Goal: Obtain resource: Download file/media

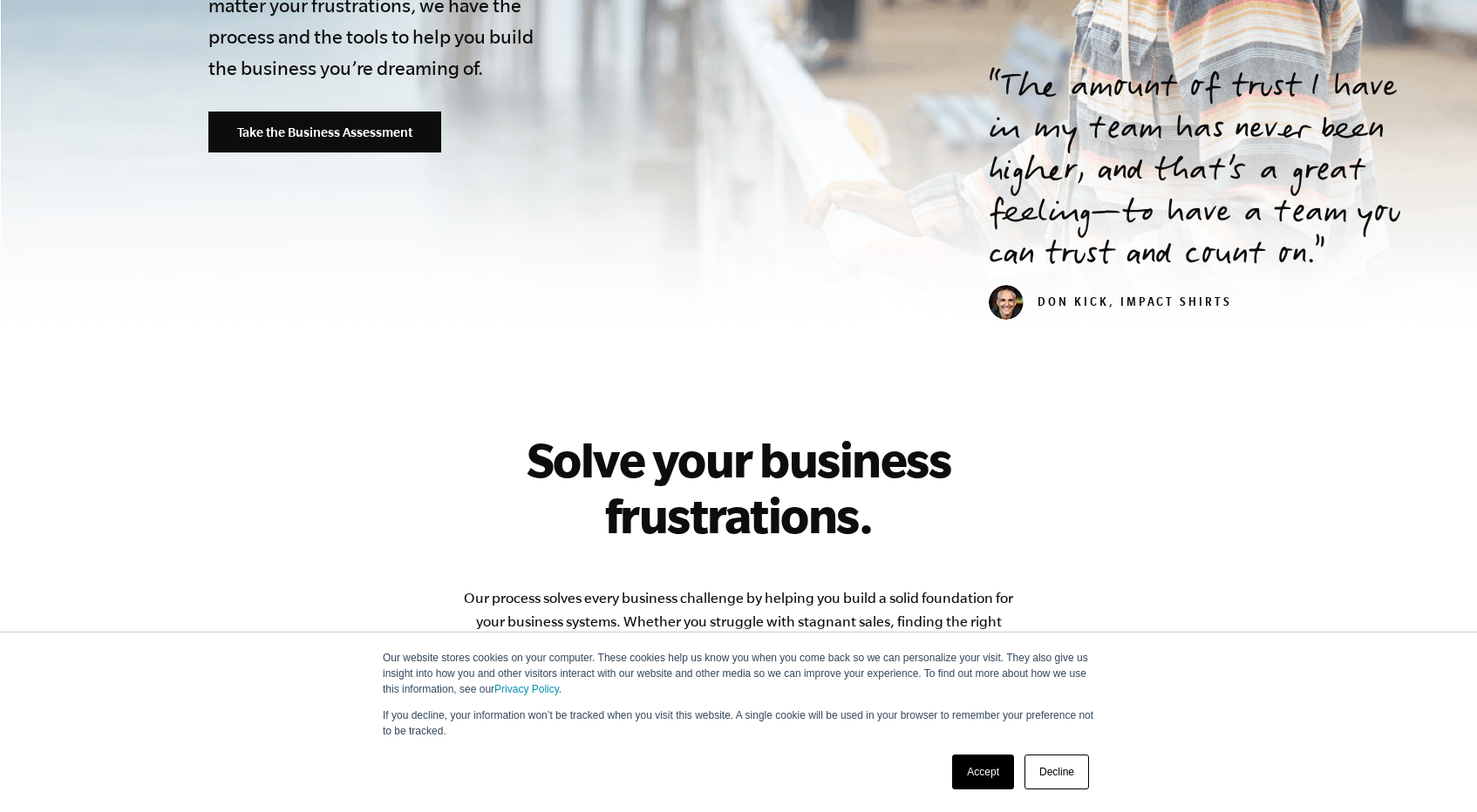
scroll to position [578, 0]
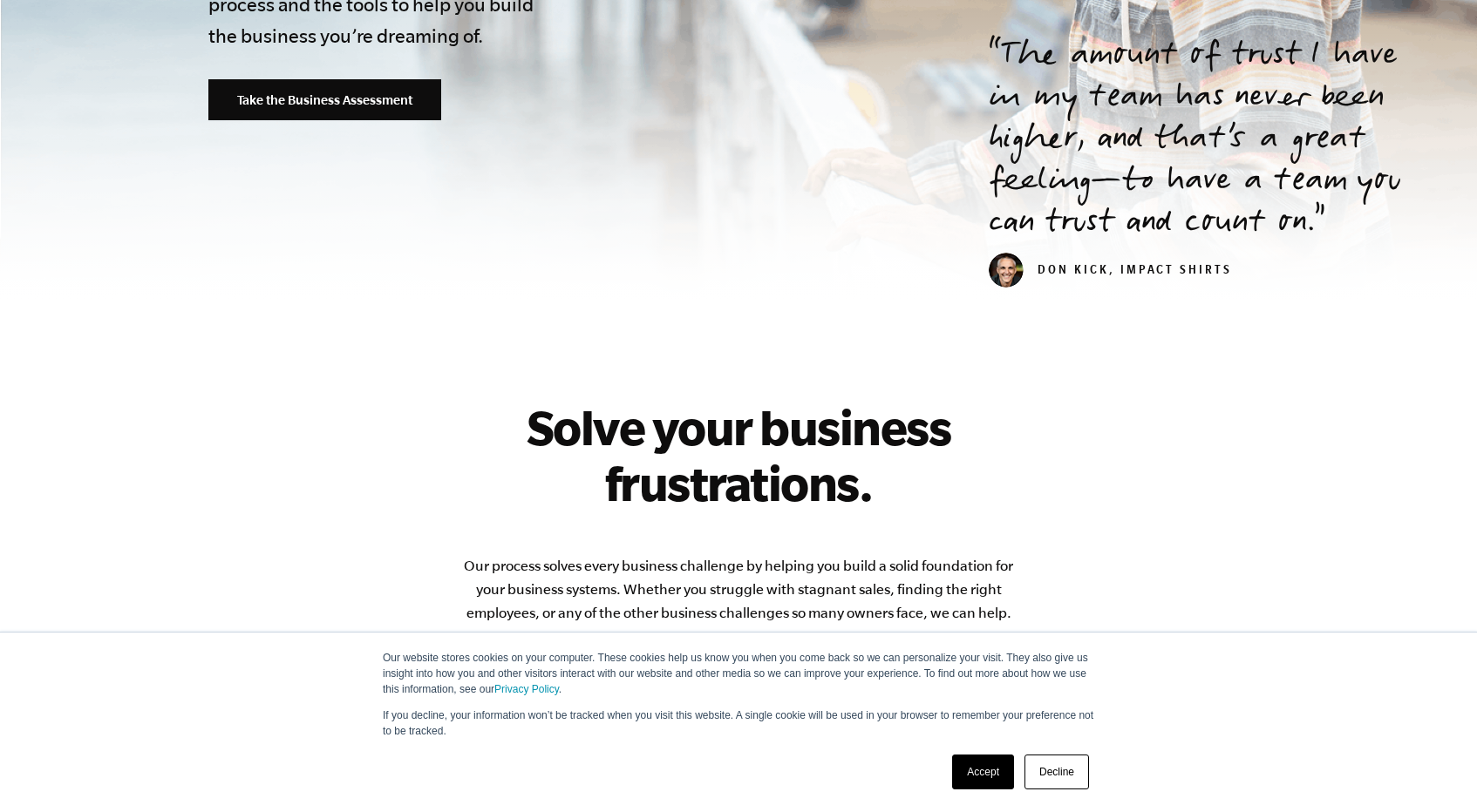
click at [986, 769] on link "Accept" at bounding box center [983, 772] width 62 height 35
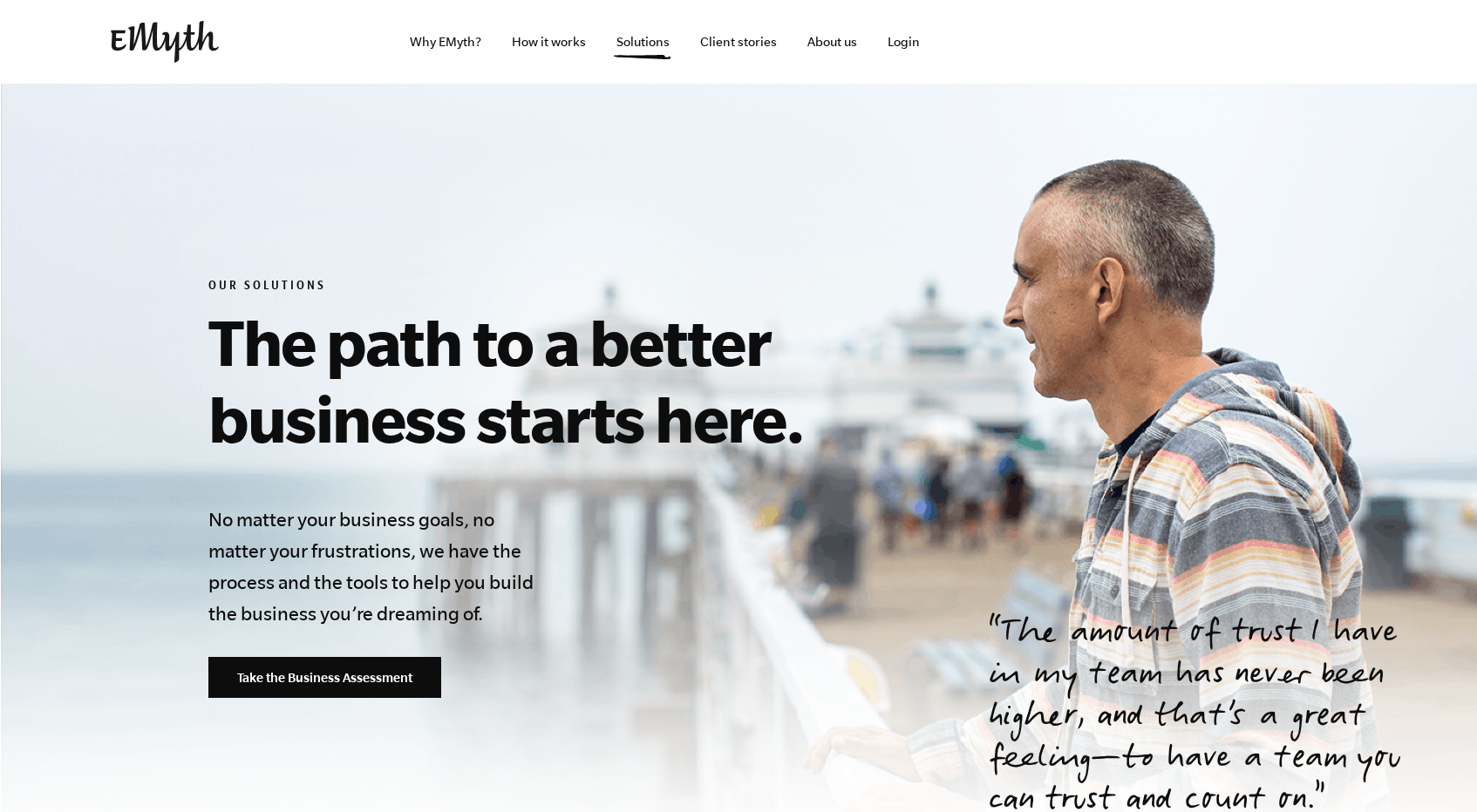
scroll to position [0, 0]
click at [466, 31] on link "Why EMyth?" at bounding box center [446, 42] width 100 height 84
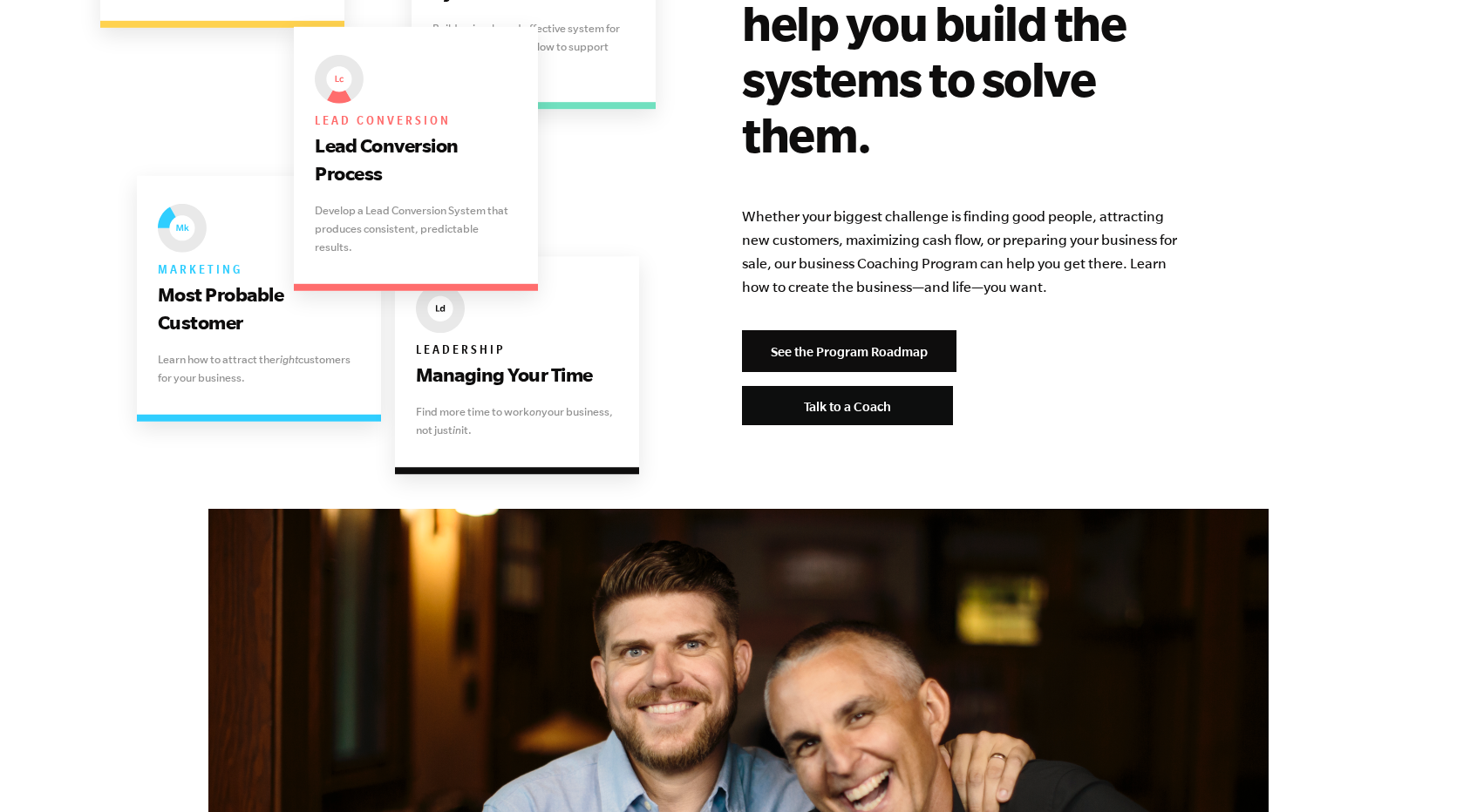
scroll to position [3694, 0]
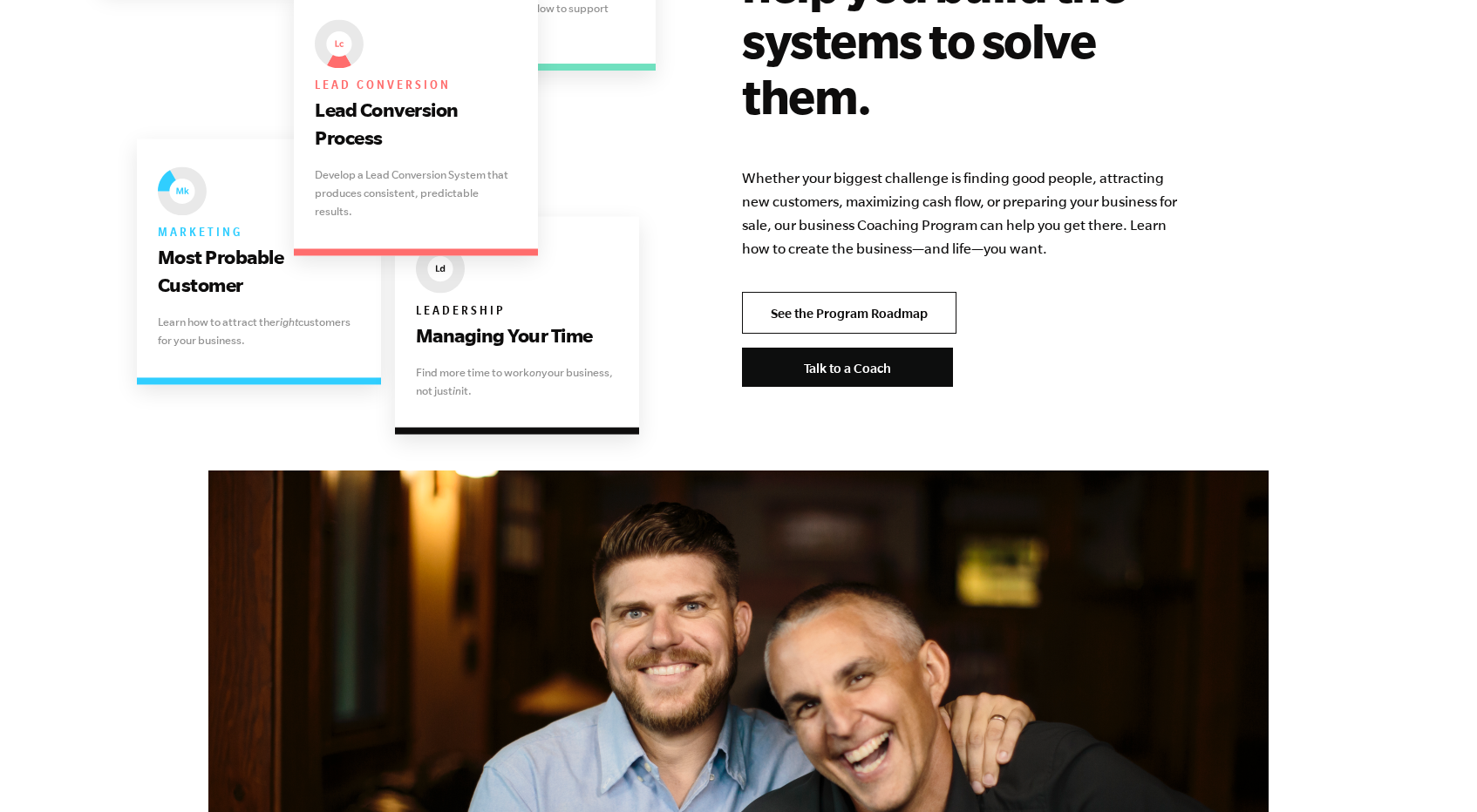
click at [832, 292] on link "See the Program Roadmap" at bounding box center [848, 313] width 214 height 42
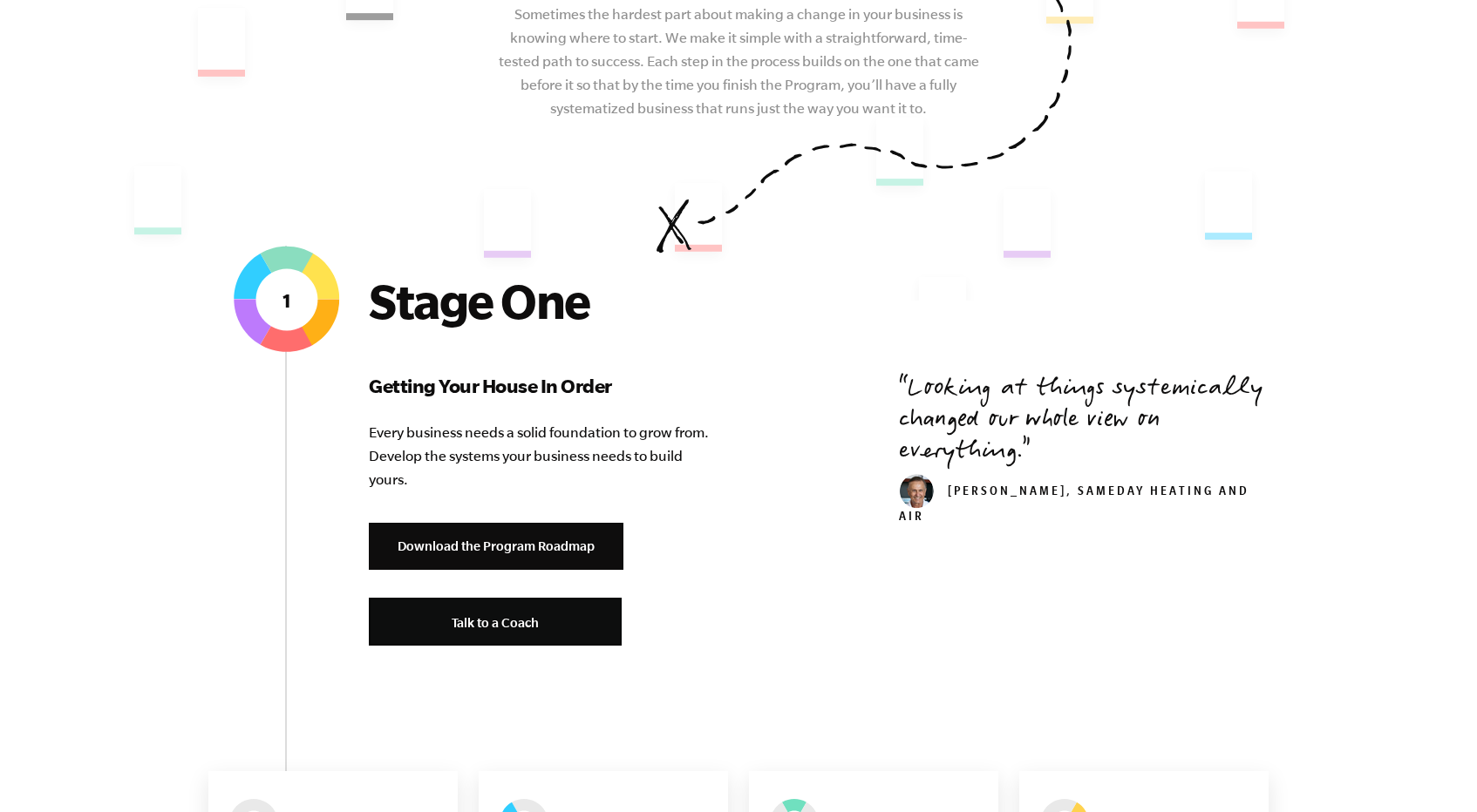
scroll to position [486, 0]
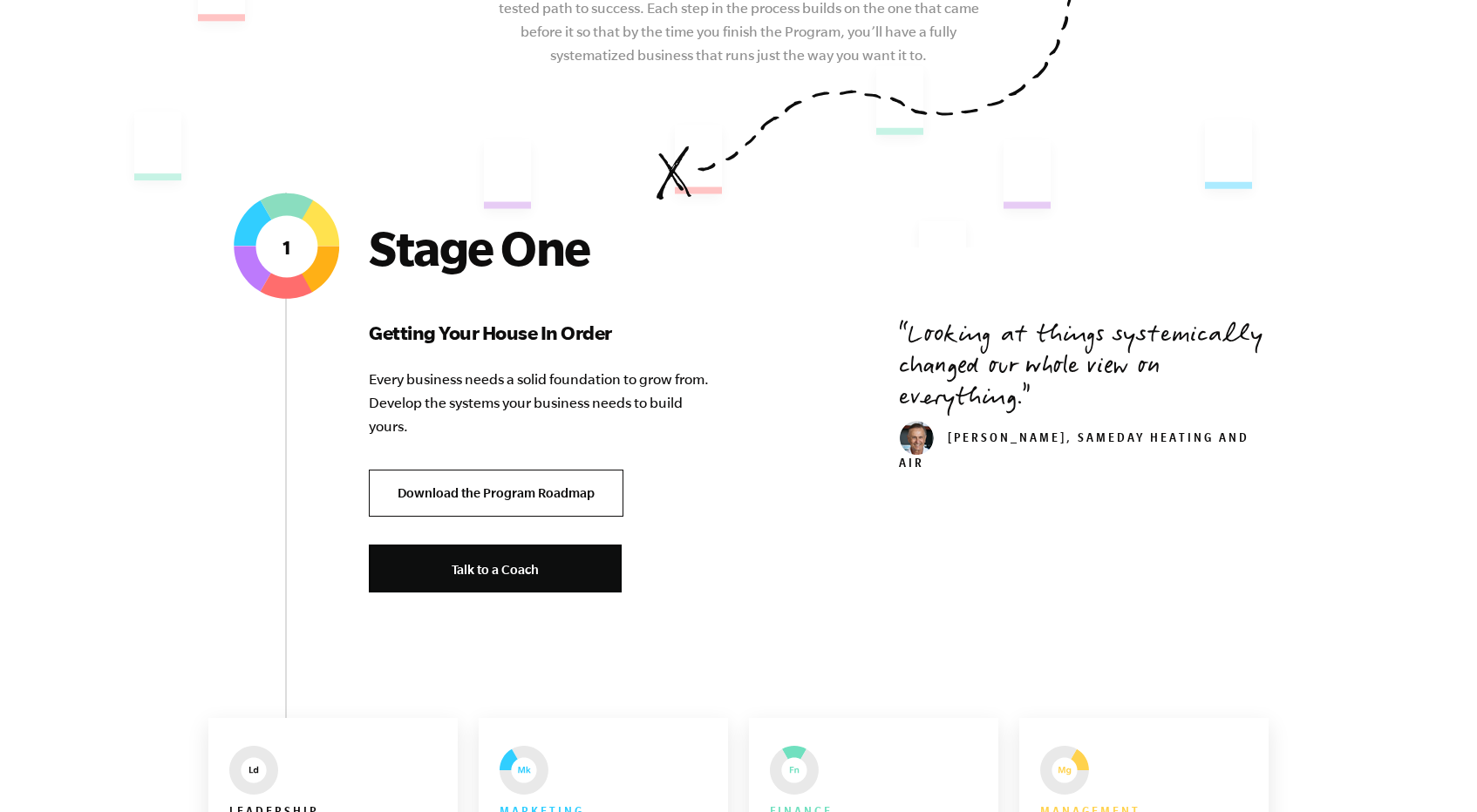
click at [605, 480] on link "Download the Program Roadmap" at bounding box center [496, 493] width 254 height 48
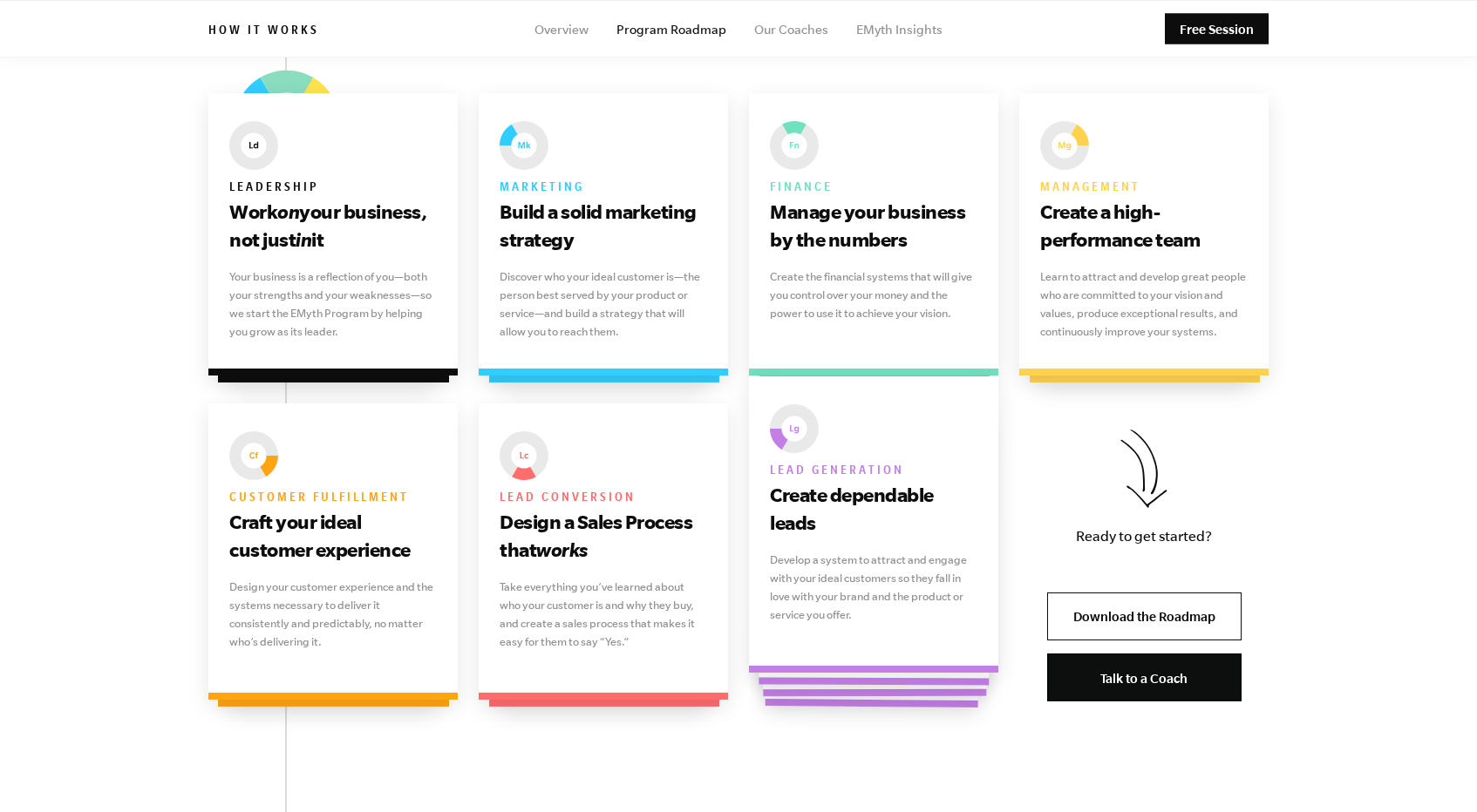
scroll to position [1105, 0]
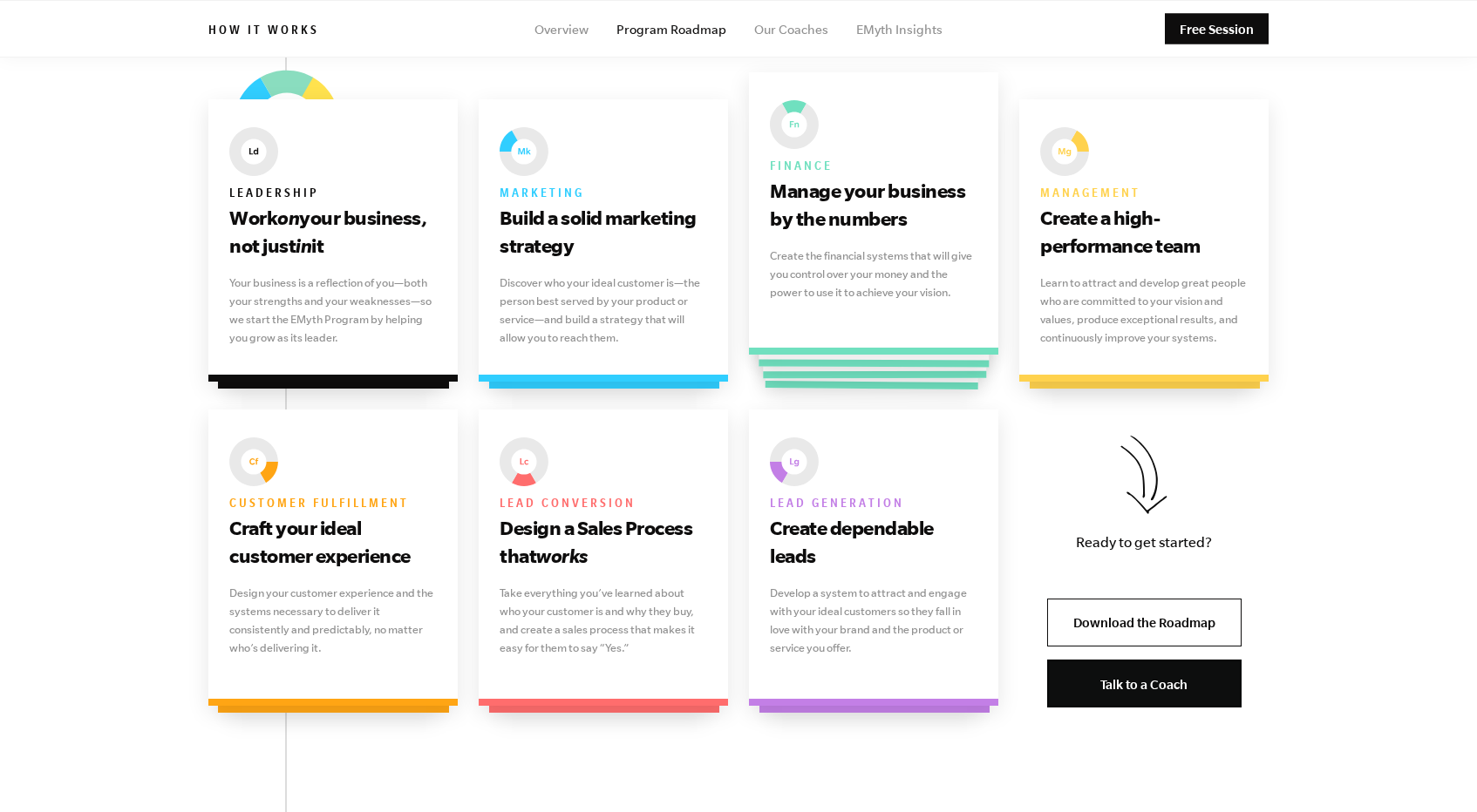
click at [812, 272] on p "Create the financial systems that will give you control over your money and the…" at bounding box center [873, 274] width 207 height 55
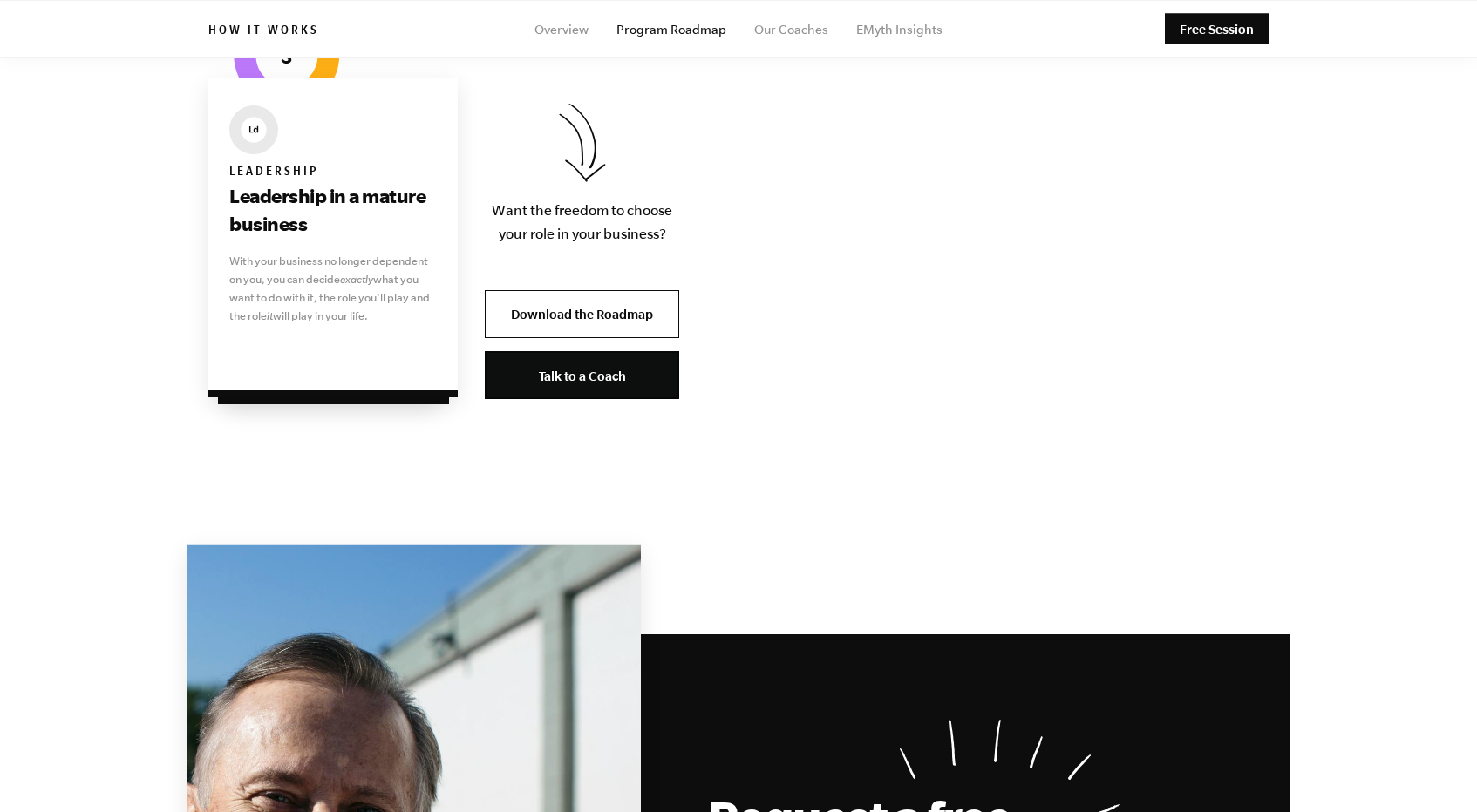
scroll to position [3795, 0]
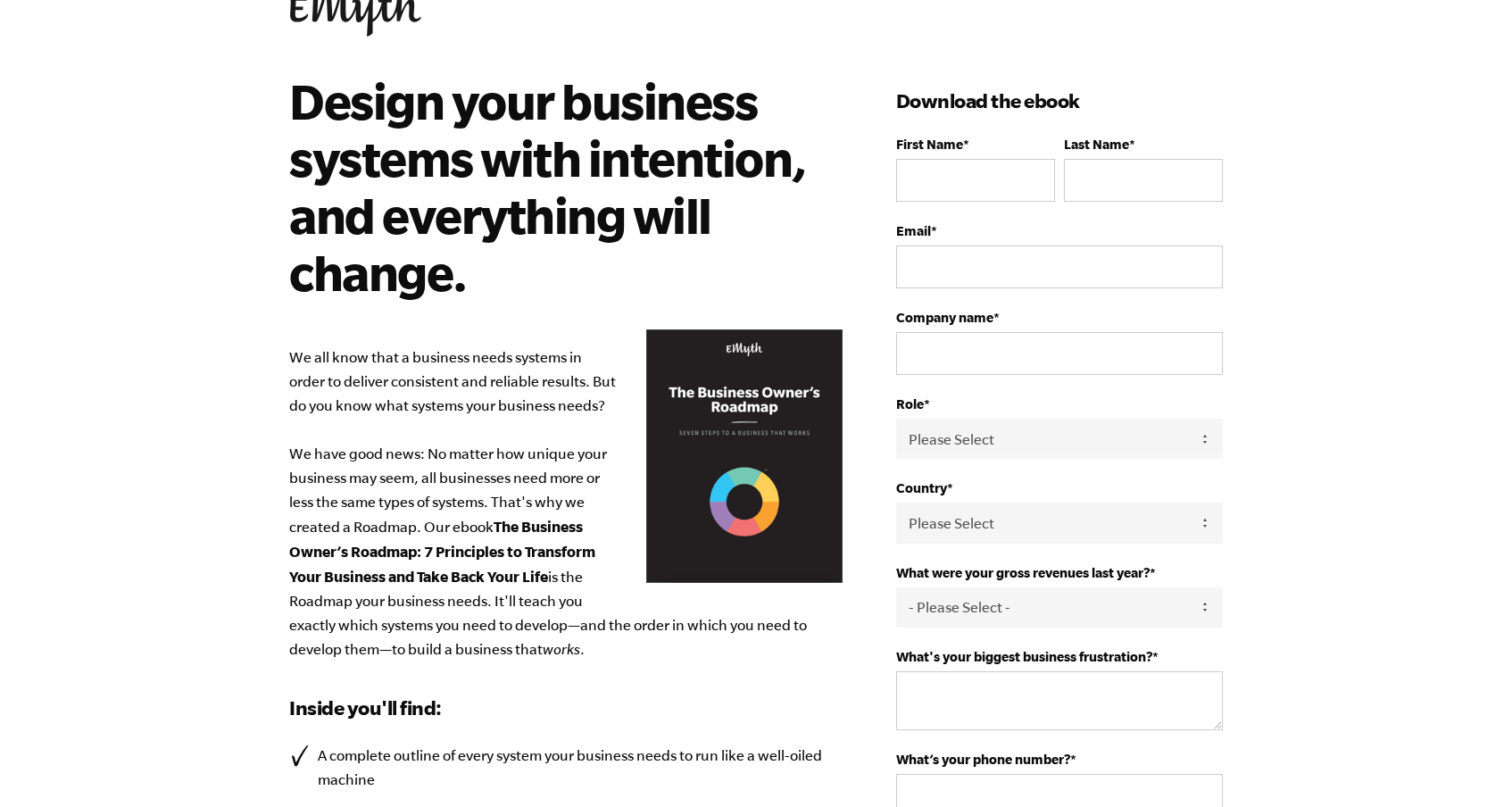
scroll to position [53, 0]
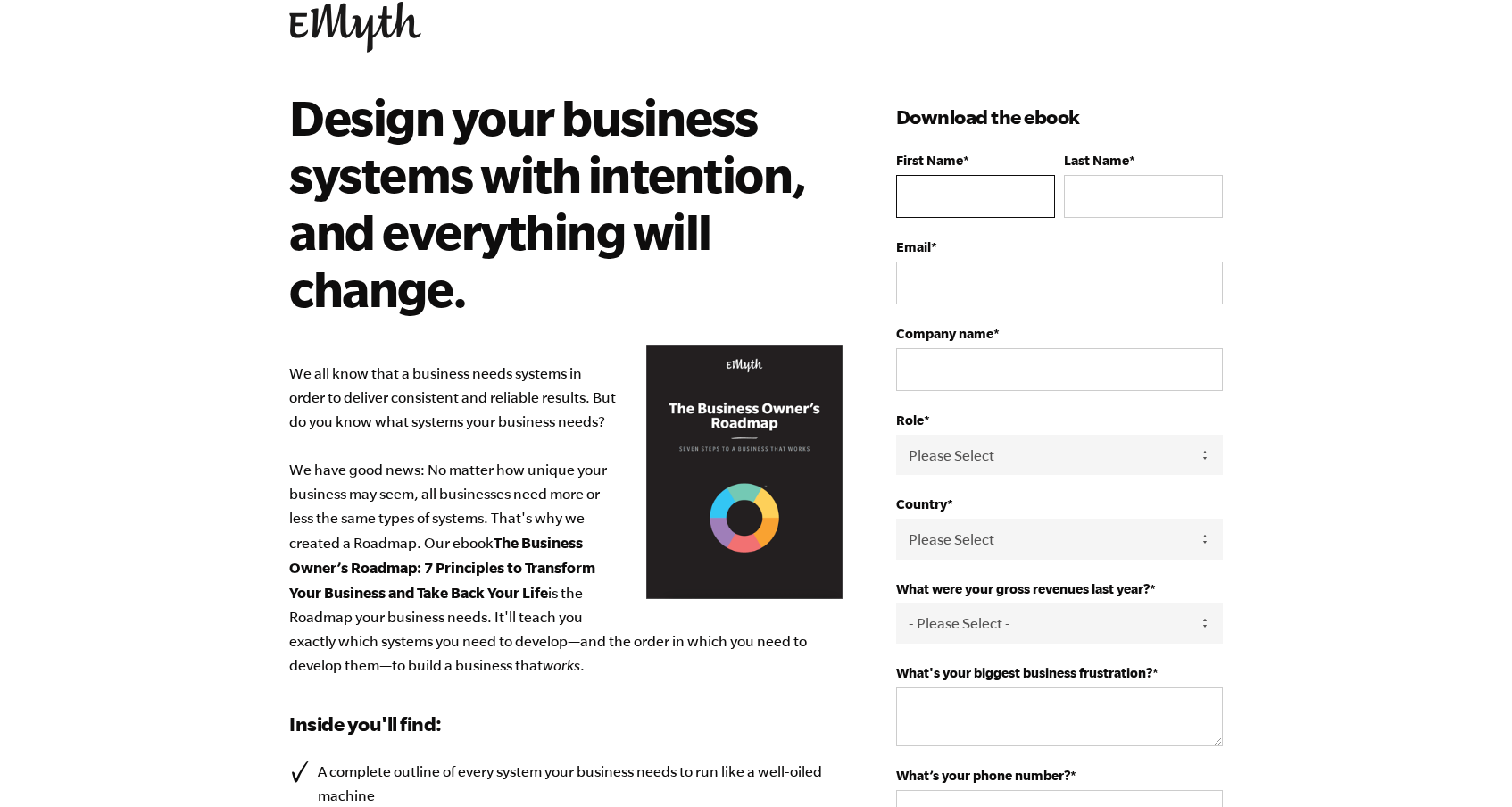
click at [1036, 199] on input "First Name *" at bounding box center [975, 196] width 158 height 43
type input "[PERSON_NAME]"
type input "[EMAIL_ADDRESS][DOMAIN_NAME]"
select select "[GEOGRAPHIC_DATA]"
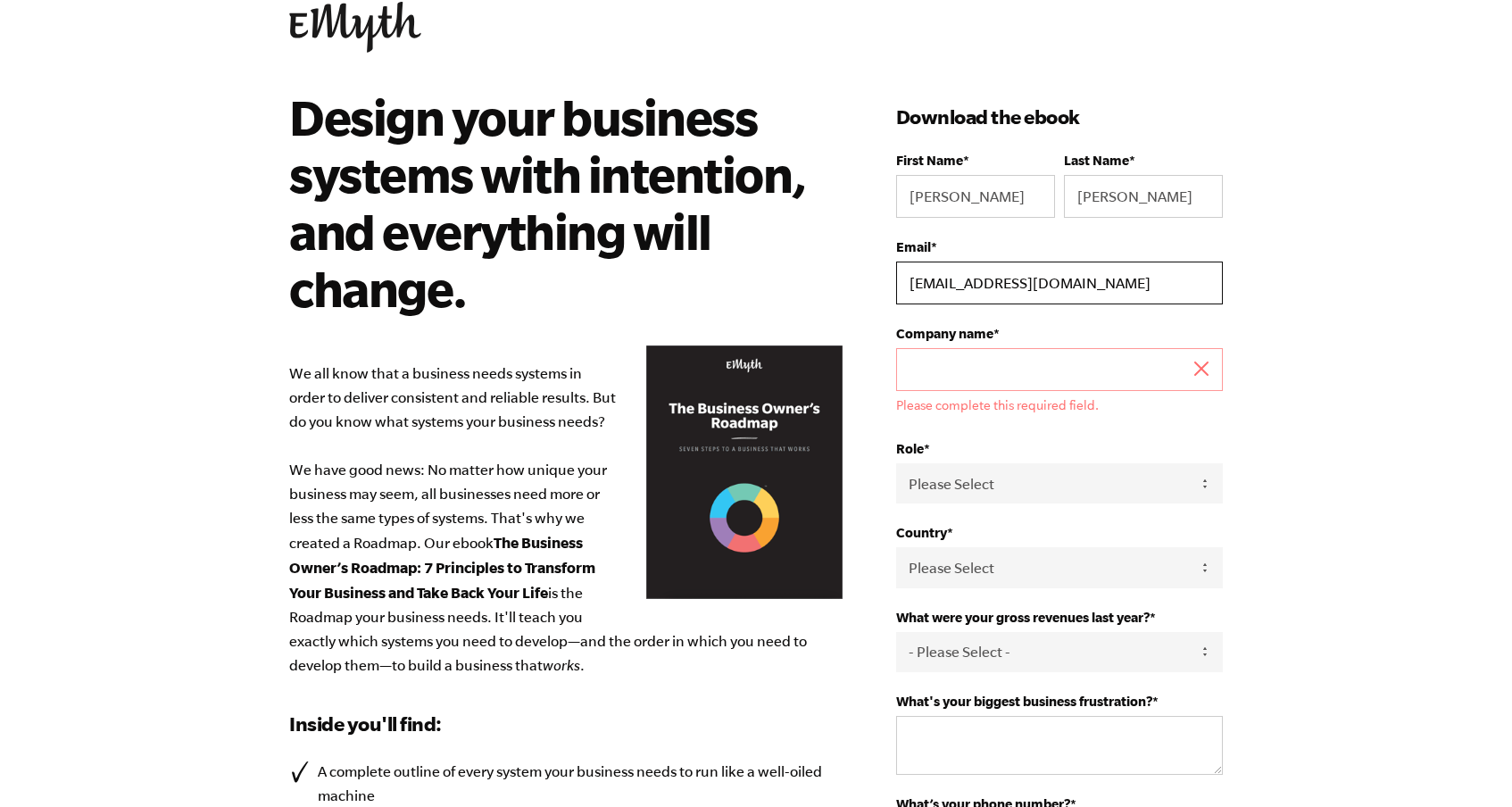
click at [970, 286] on input "[EMAIL_ADDRESS][DOMAIN_NAME]" at bounding box center [1059, 283] width 327 height 43
type input "[EMAIL_ADDRESS][DOMAIN_NAME]"
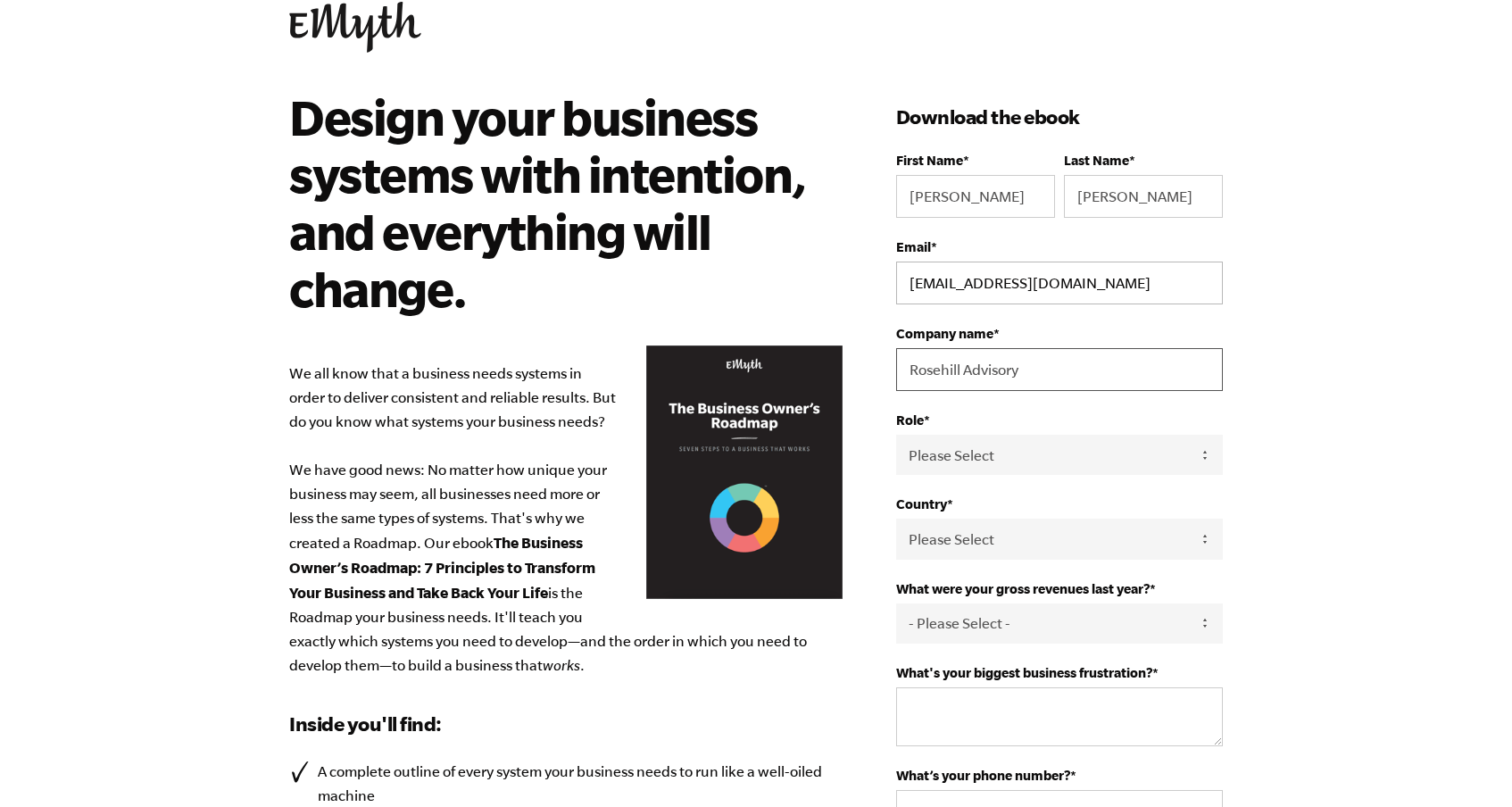
type input "Rosehill Advisory"
select select "Owner"
select select "0-75K"
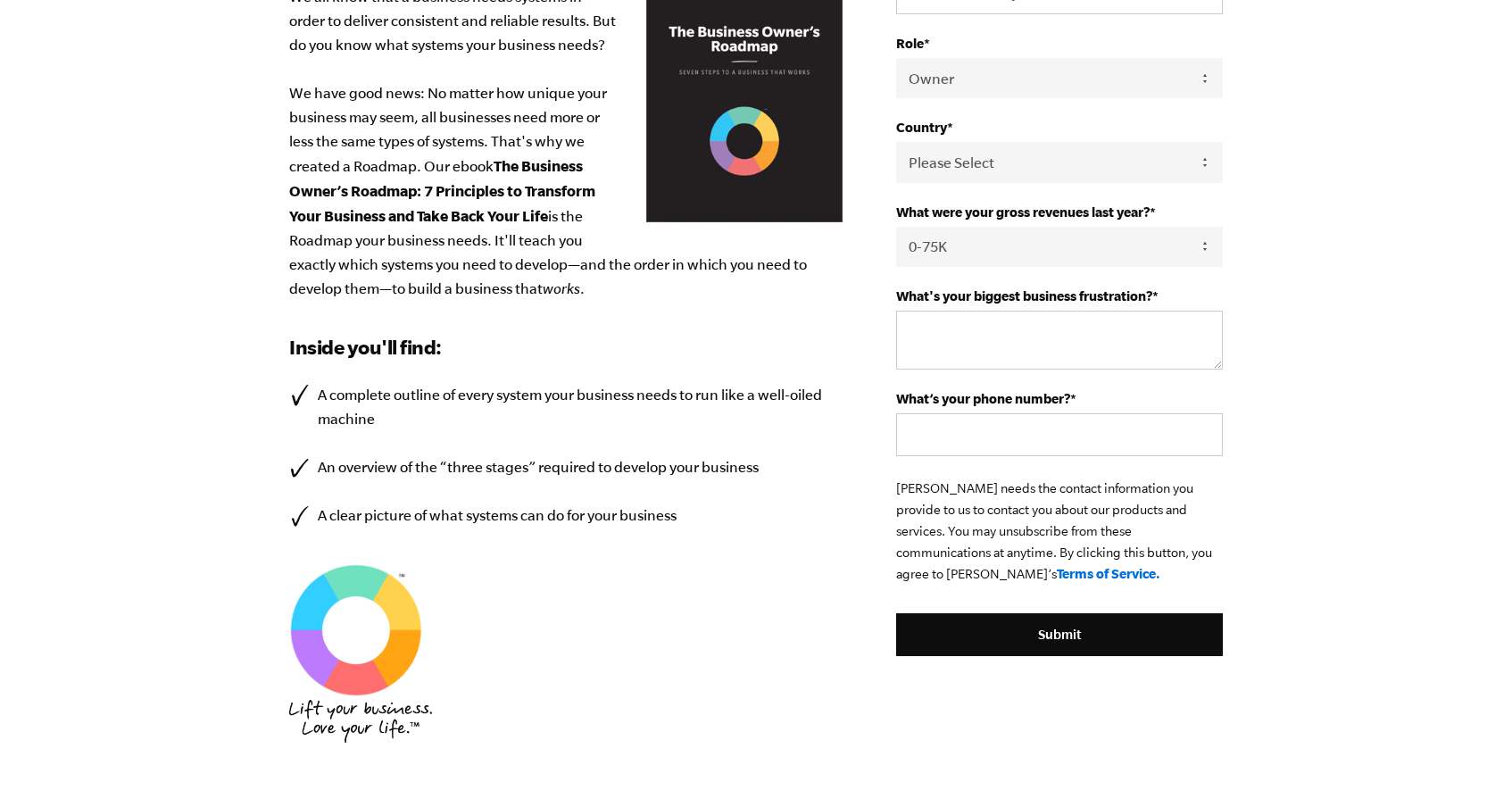
scroll to position [443, 0]
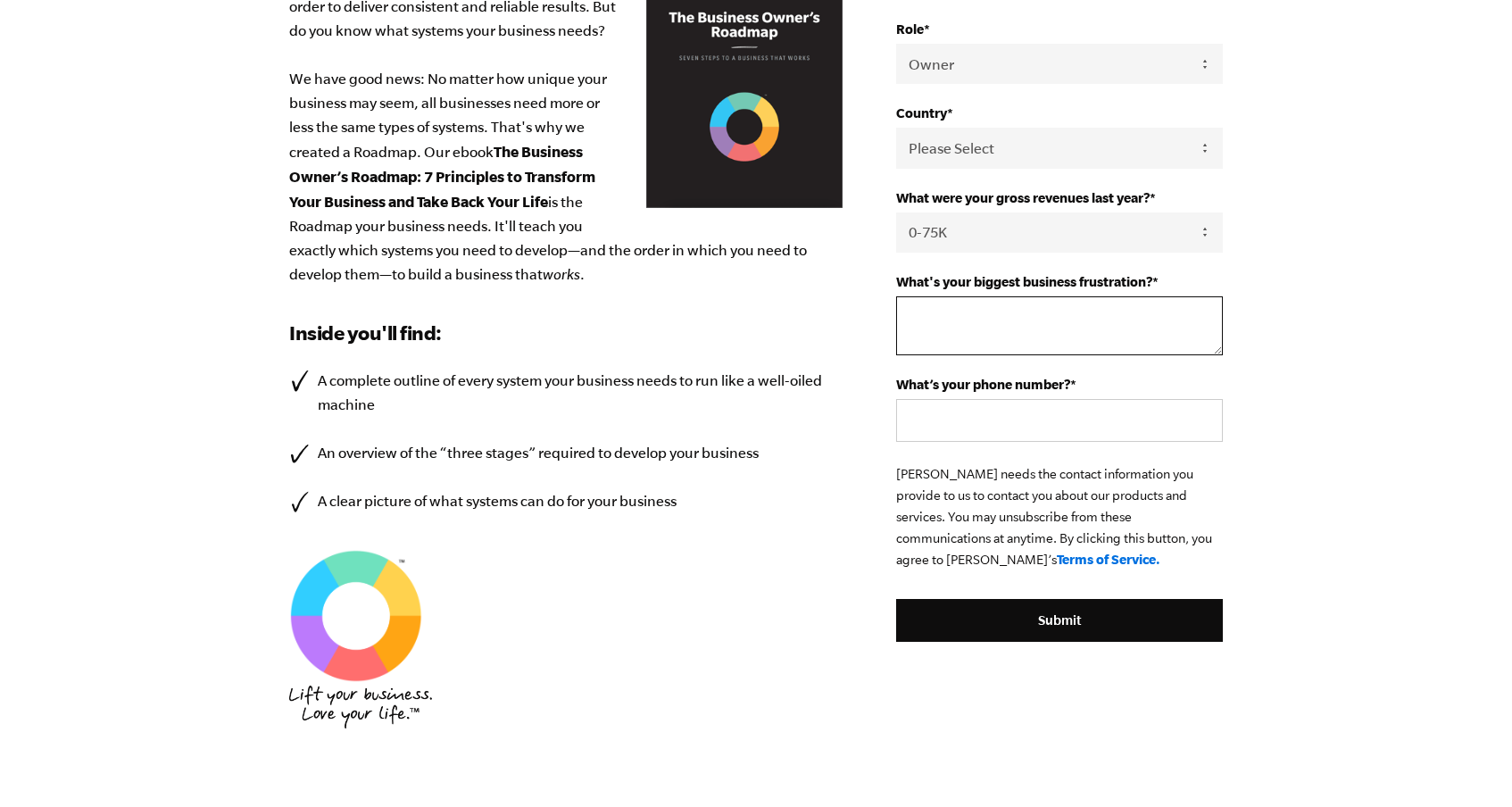
click at [1046, 354] on textarea "What's your biggest business frustration? *" at bounding box center [1059, 326] width 327 height 59
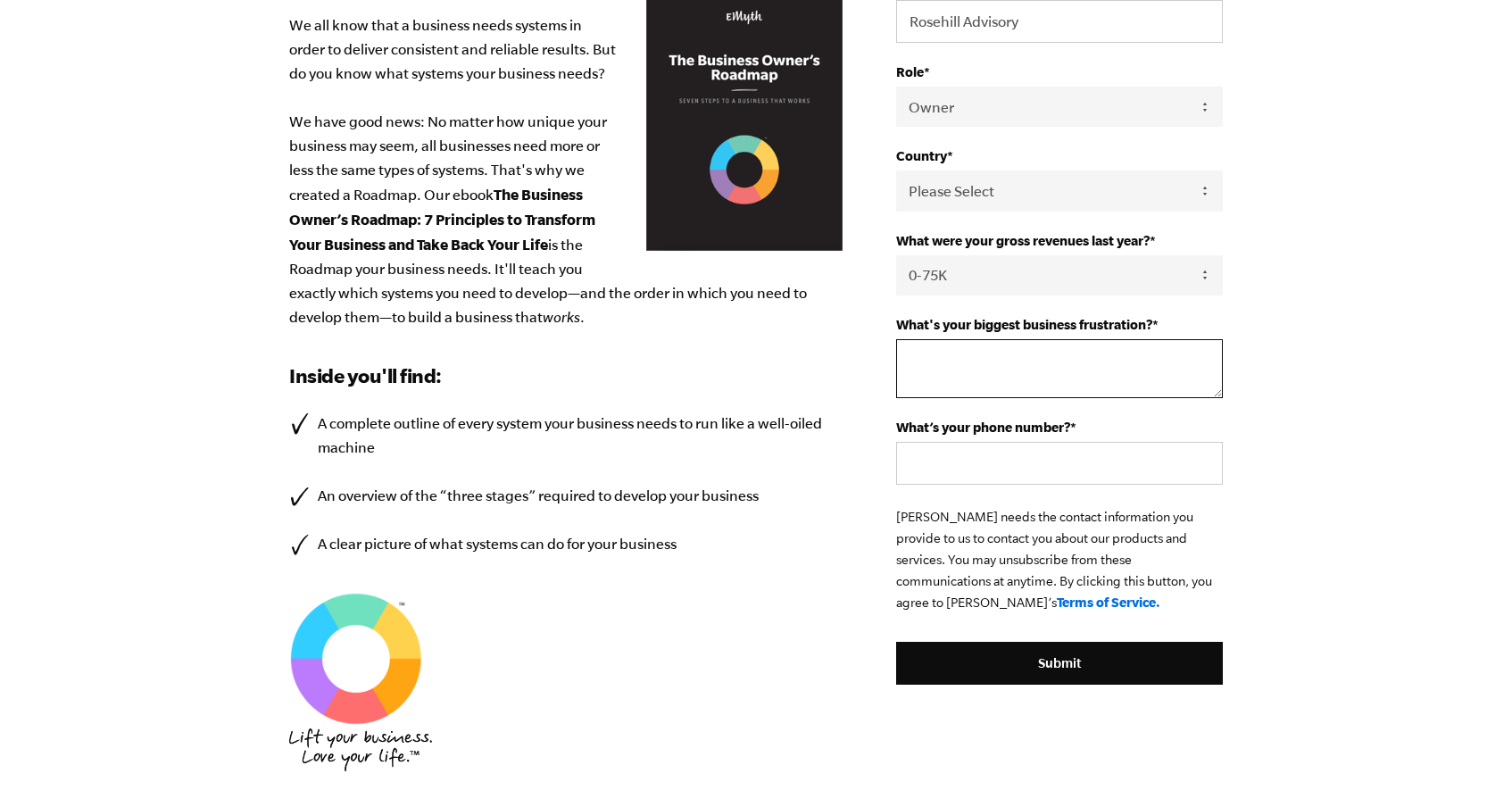
scroll to position [401, 0]
